Goal: Information Seeking & Learning: Learn about a topic

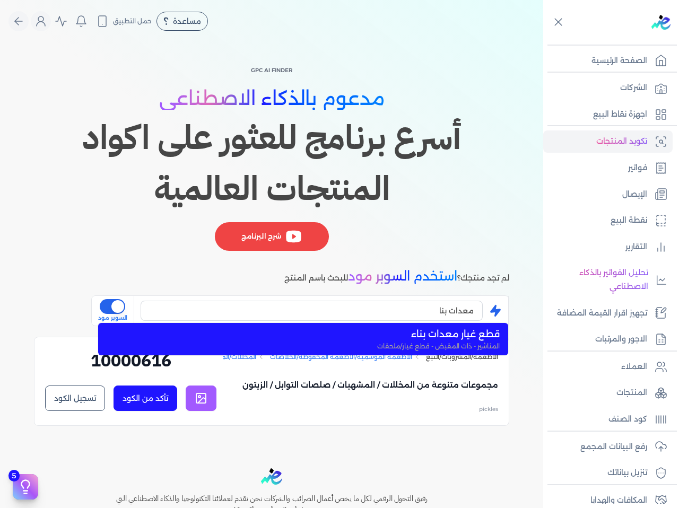
click at [364, 313] on input "معدات بنا" at bounding box center [312, 311] width 342 height 20
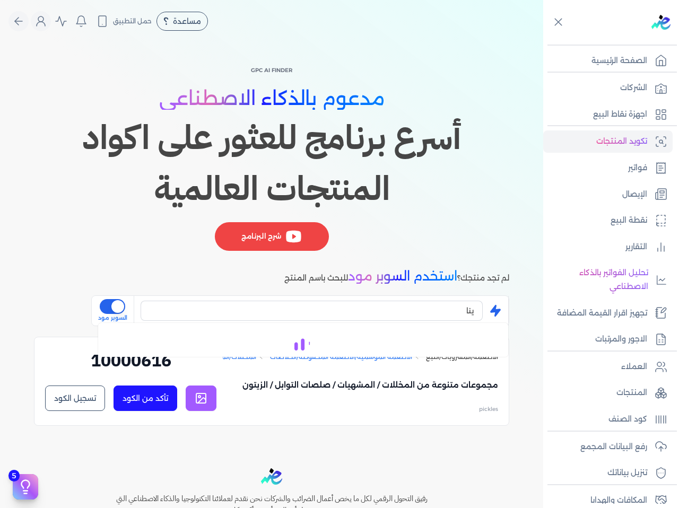
click at [364, 313] on input "ينا" at bounding box center [312, 311] width 342 height 20
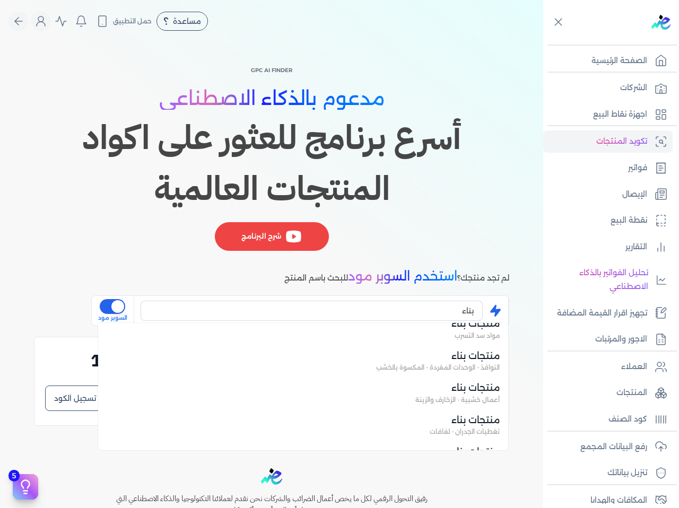
scroll to position [634, 0]
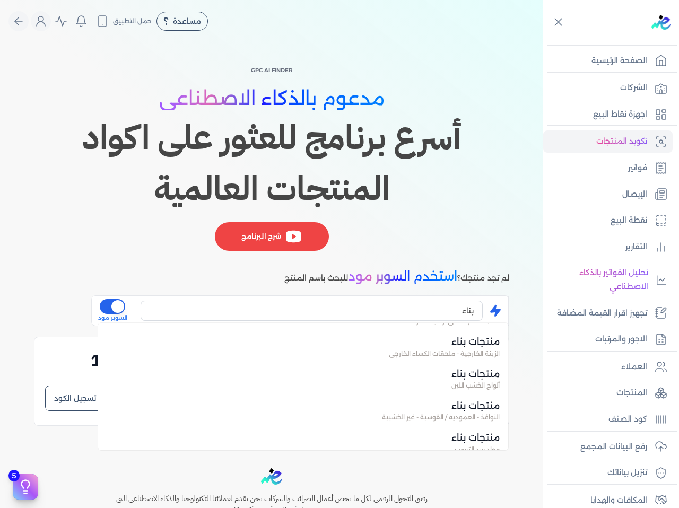
click at [403, 310] on input "بناء" at bounding box center [312, 311] width 342 height 20
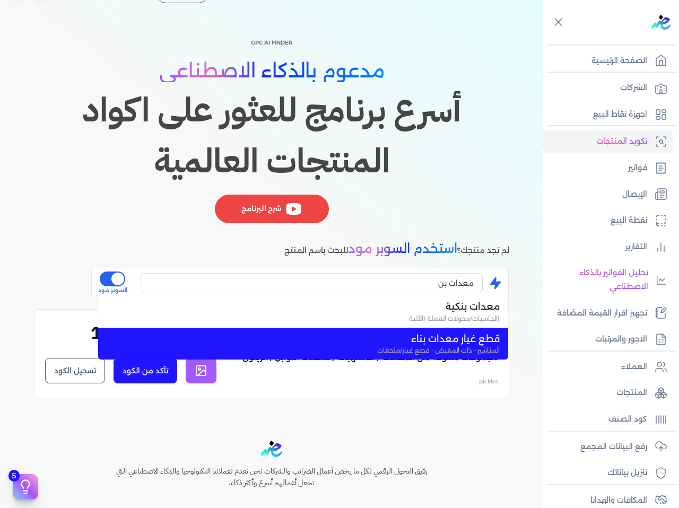
scroll to position [53, 0]
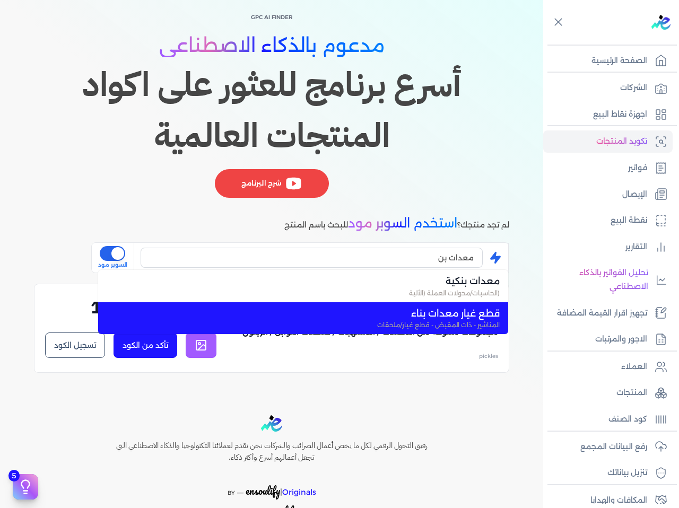
click at [388, 310] on span "قطع غيار معدات بناء" at bounding box center [309, 314] width 381 height 14
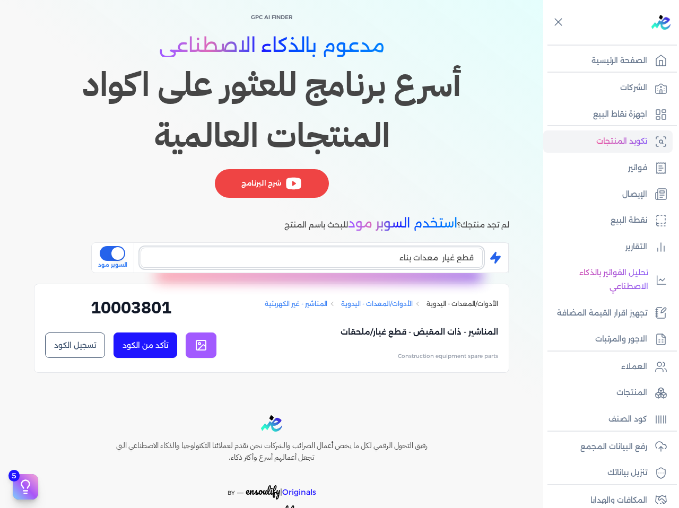
click at [376, 258] on input "قطع غيار معدات بناء" at bounding box center [312, 258] width 342 height 20
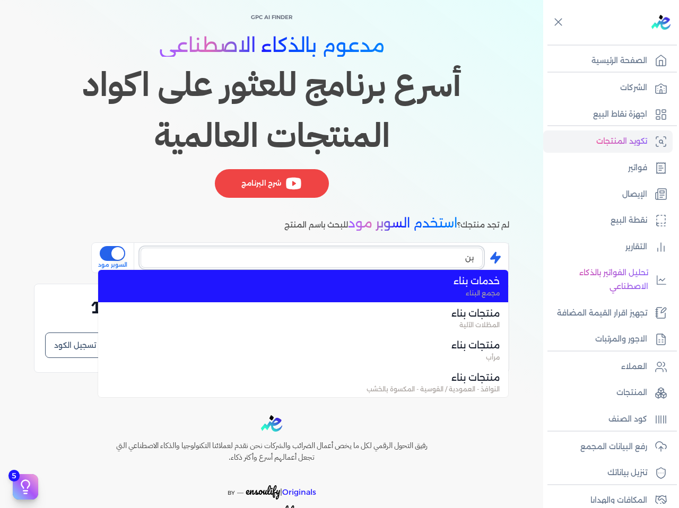
type input "ب"
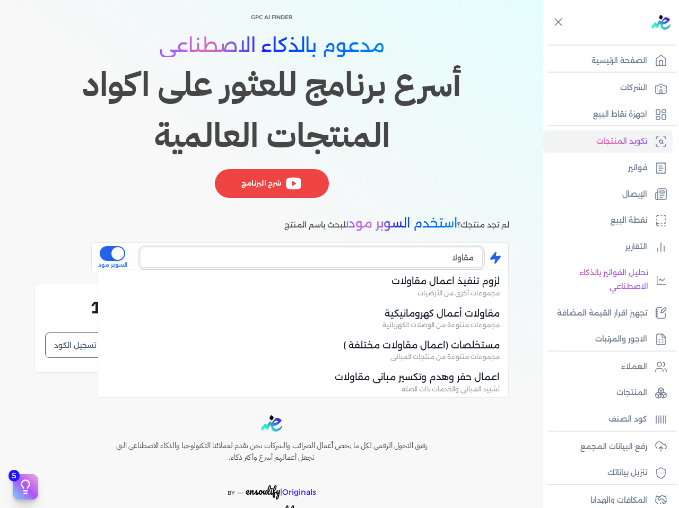
scroll to position [642, 0]
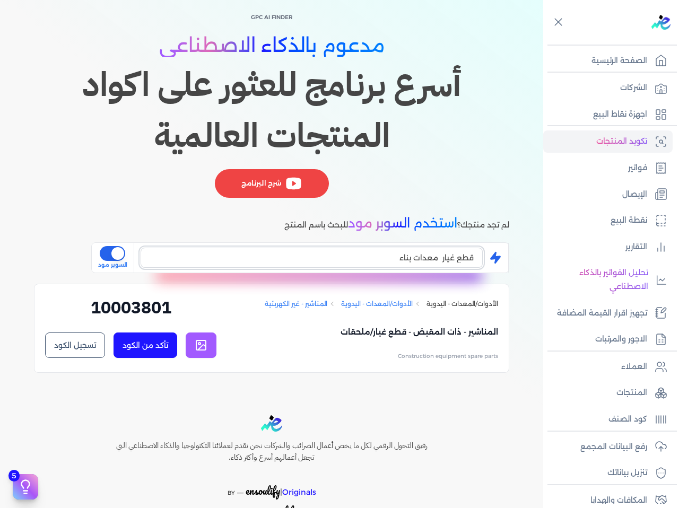
click at [385, 264] on input "قطع غيار معدات بناء" at bounding box center [312, 258] width 342 height 20
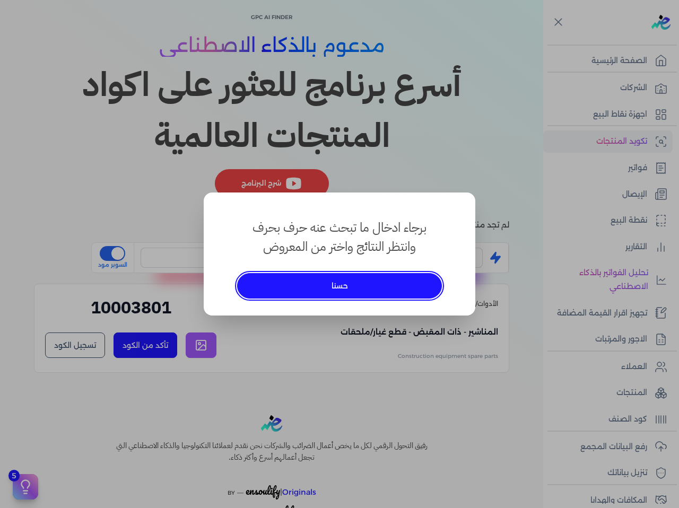
click at [377, 281] on button "حسنا" at bounding box center [339, 285] width 205 height 25
click at [407, 280] on button "حسنا" at bounding box center [339, 285] width 205 height 25
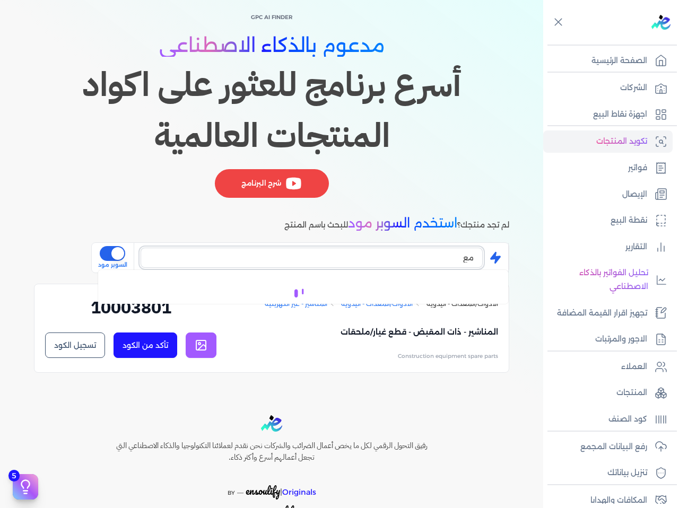
type input "م"
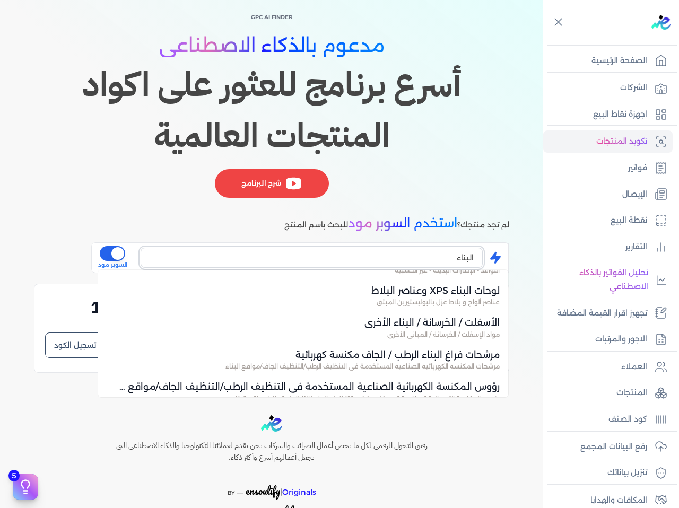
scroll to position [385, 0]
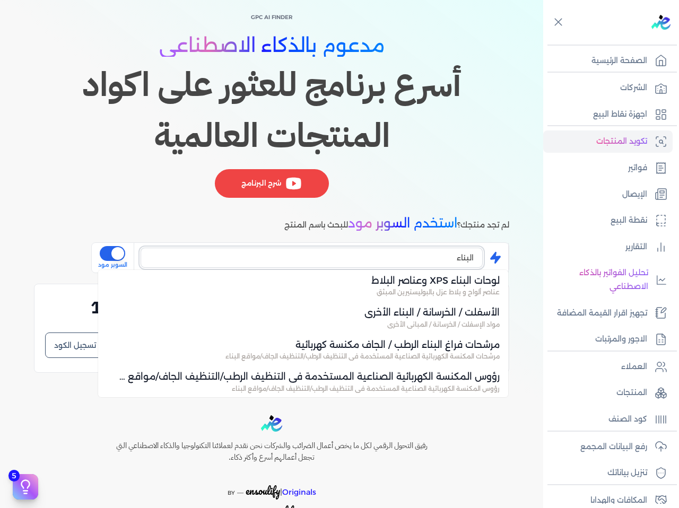
click at [403, 257] on input "البناء" at bounding box center [312, 258] width 342 height 20
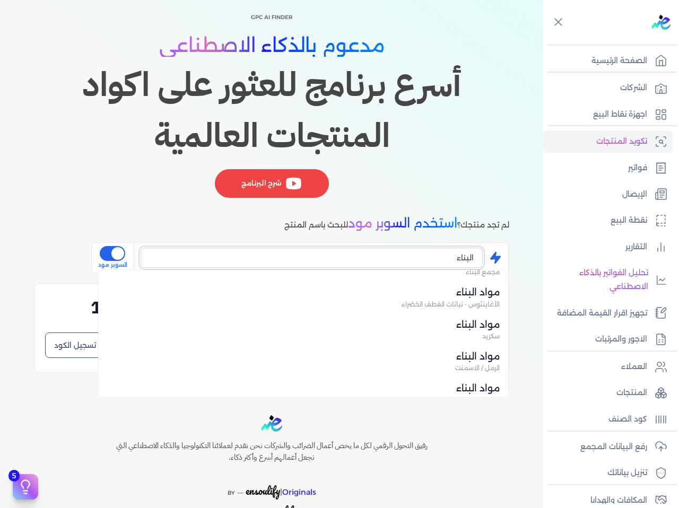
scroll to position [0, 0]
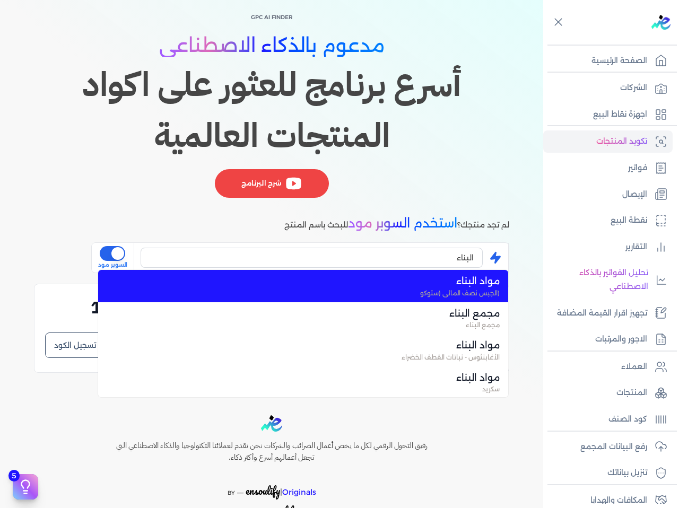
click at [393, 292] on span "(الجبس نصف المائي (ستوكو" at bounding box center [309, 294] width 381 height 10
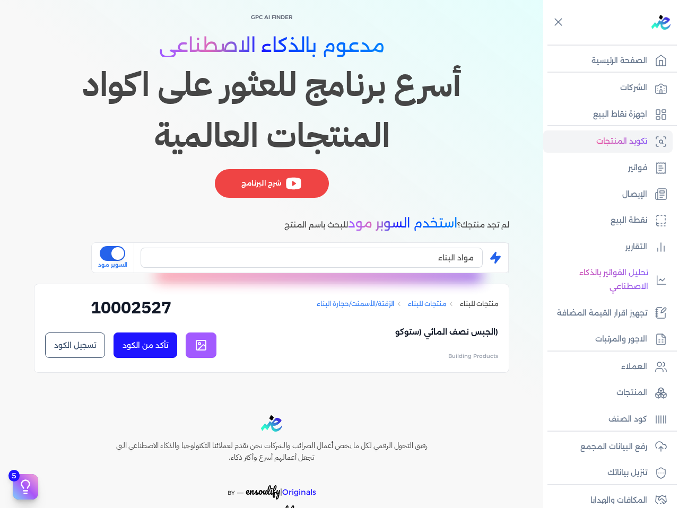
click at [416, 306] on link "منتجات للبناء" at bounding box center [427, 304] width 38 height 10
click at [416, 253] on input "مواد البناء" at bounding box center [312, 258] width 342 height 20
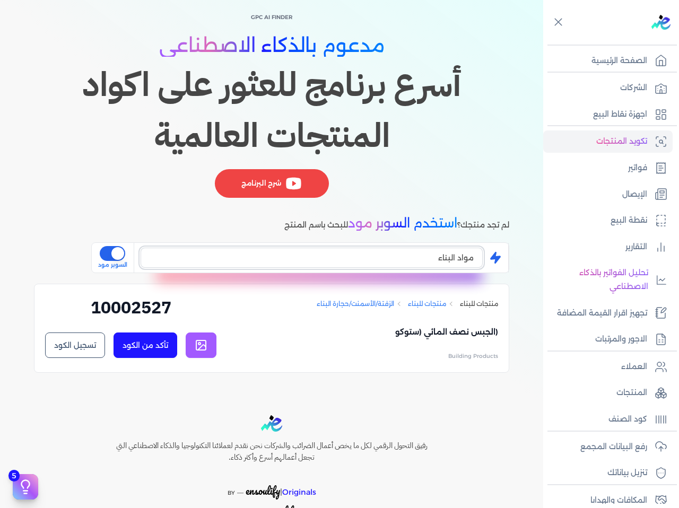
click at [416, 253] on input "مواد البناء" at bounding box center [312, 258] width 342 height 20
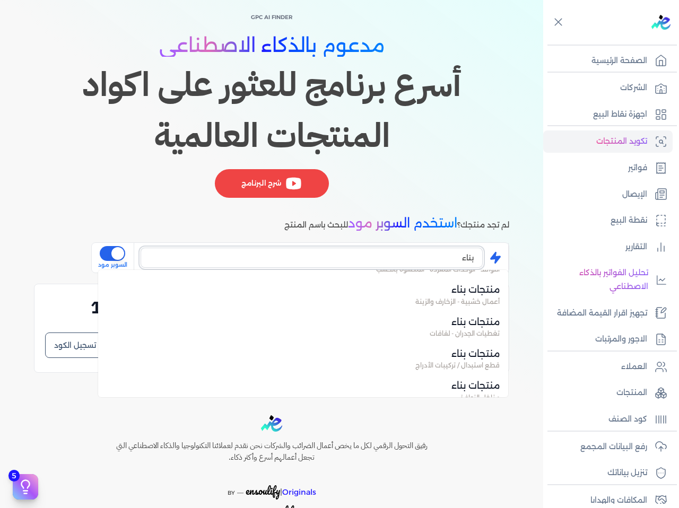
scroll to position [899, 0]
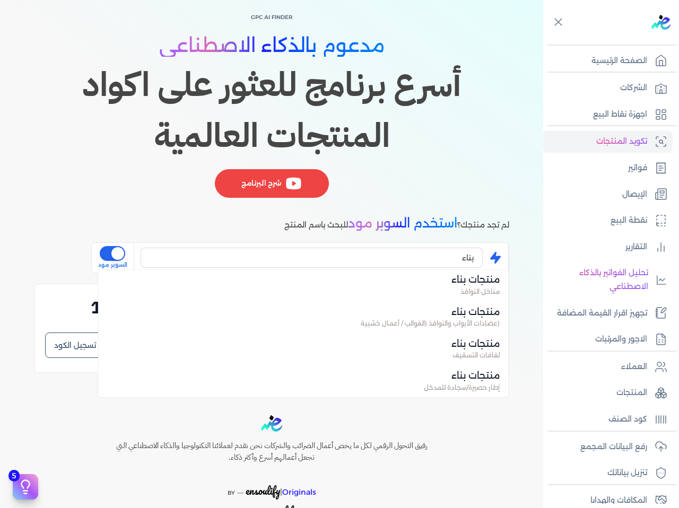
click at [453, 283] on ul "خدمات بناء مجمع البناء منتجات بناء المظلات الآلية منتجات بناء مرأب منتجات بناء …" at bounding box center [303, 333] width 410 height 127
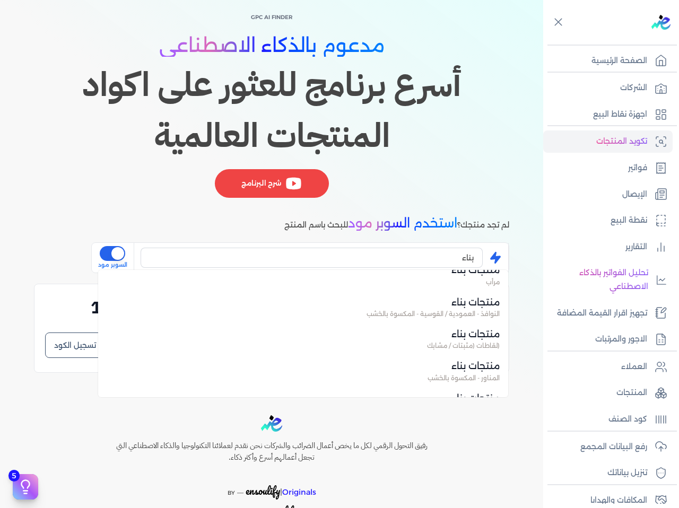
scroll to position [50, 0]
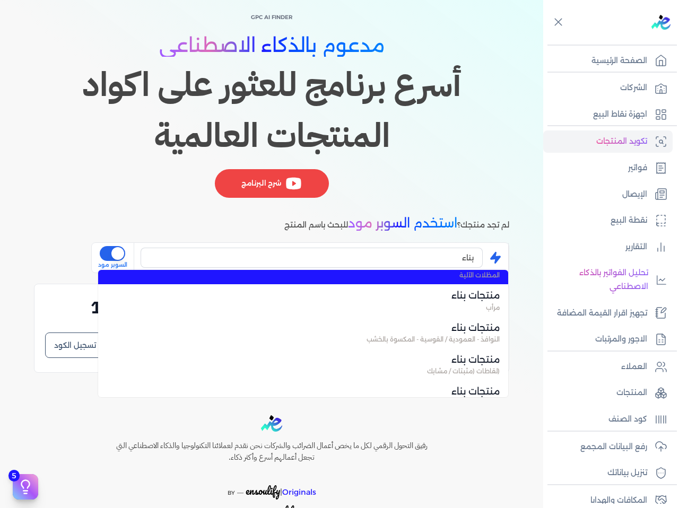
click at [474, 349] on li "منتجات بناء النوافذ - العمودية / القوسية - المكسوة بالخشب" at bounding box center [303, 365] width 410 height 32
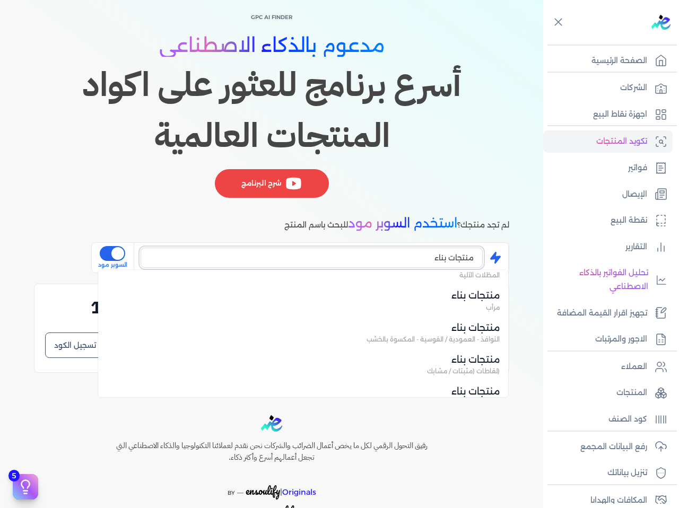
scroll to position [32, 0]
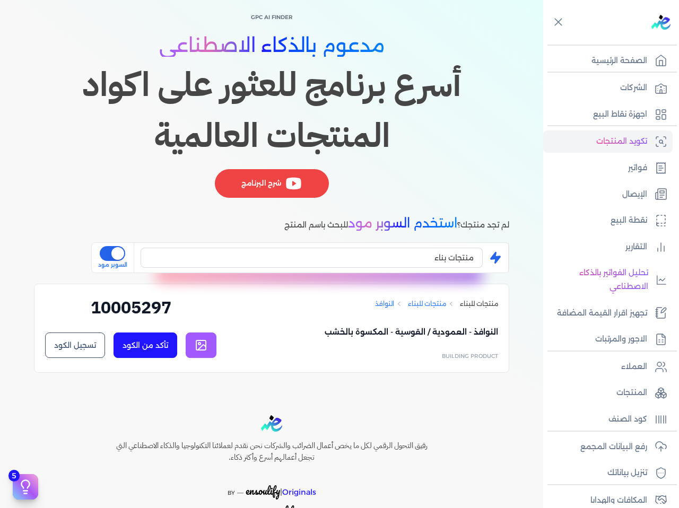
click at [431, 303] on link "منتجات للبناء" at bounding box center [427, 304] width 38 height 10
click at [455, 262] on input "منتجات بناء" at bounding box center [312, 258] width 342 height 20
click at [421, 262] on input "منتجات بناء" at bounding box center [312, 258] width 342 height 20
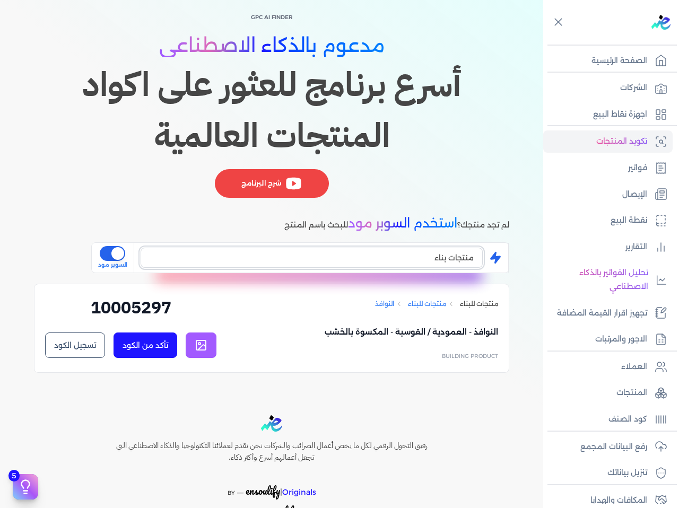
drag, startPoint x: 197, startPoint y: 258, endPoint x: 208, endPoint y: 258, distance: 11.1
click at [197, 258] on input "منتجات بناء" at bounding box center [312, 258] width 342 height 20
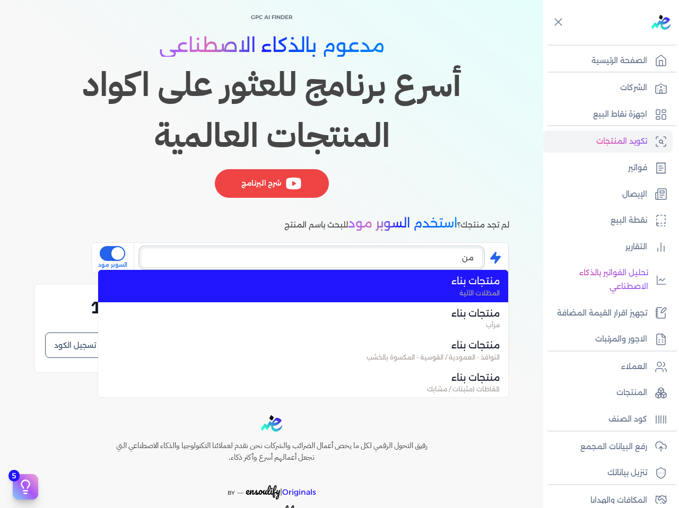
type input "م"
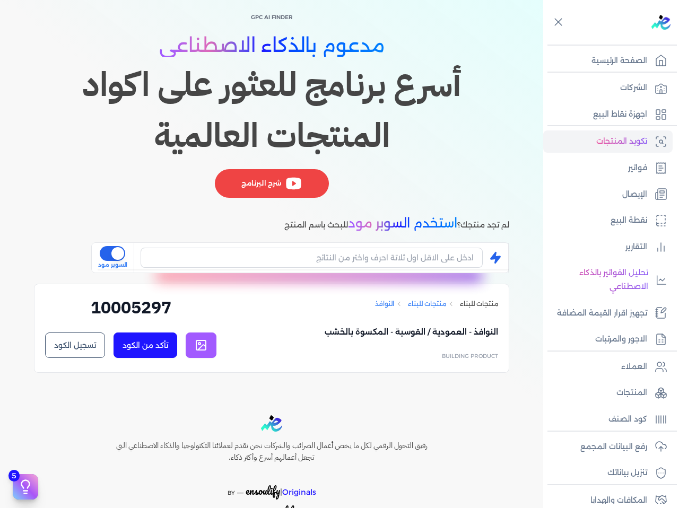
type input "منتجات بناء"
